Goal: Task Accomplishment & Management: Manage account settings

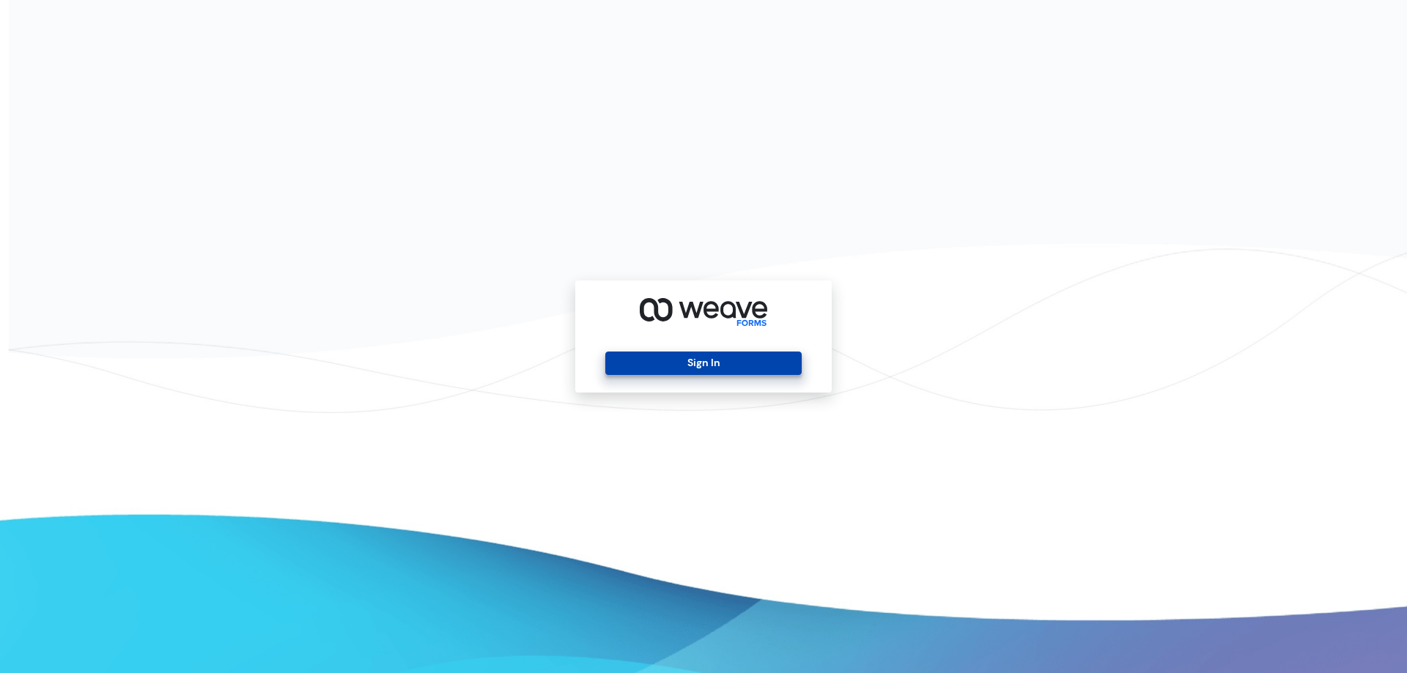
click at [700, 369] on button "Sign In" at bounding box center [703, 363] width 196 height 23
